Goal: Task Accomplishment & Management: Use online tool/utility

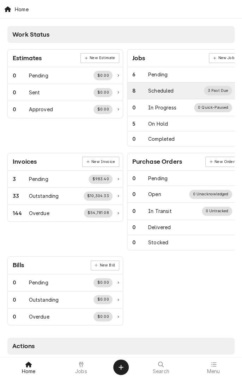
click at [160, 90] on div "Scheduled" at bounding box center [160, 90] width 25 height 7
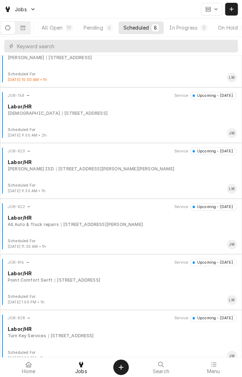
scroll to position [143, 0]
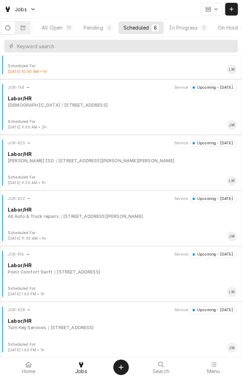
click at [125, 333] on div "JOB-828 Service Upcoming - Today Labor/HR Turn Key Services 94 2nd St W, Bloomi…" at bounding box center [121, 324] width 236 height 35
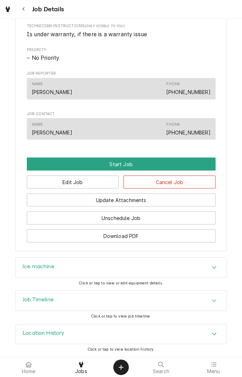
scroll to position [340, 0]
click at [212, 267] on icon "Accordion Header" at bounding box center [214, 267] width 4 height 2
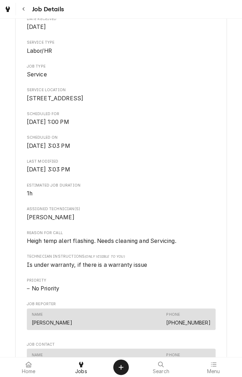
scroll to position [0, 0]
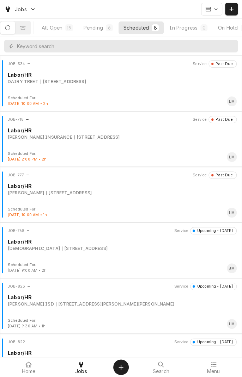
click at [141, 242] on div "Labor/HR" at bounding box center [122, 241] width 229 height 7
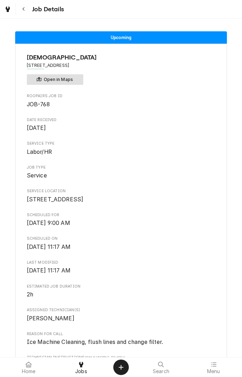
click at [71, 78] on button "Open in Maps" at bounding box center [55, 79] width 56 height 11
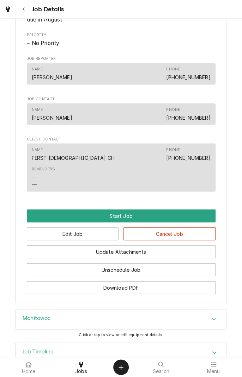
scroll to position [354, 0]
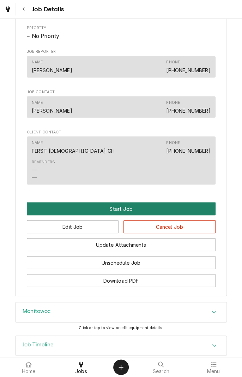
click at [147, 213] on button "Start Job" at bounding box center [121, 208] width 189 height 13
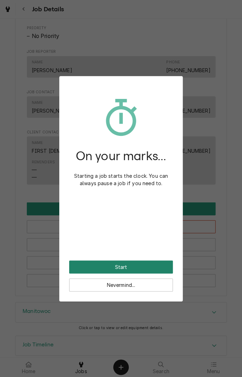
click at [140, 263] on button "Start" at bounding box center [121, 267] width 104 height 13
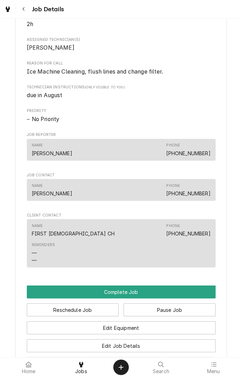
scroll to position [296, 0]
